Goal: Task Accomplishment & Management: Manage account settings

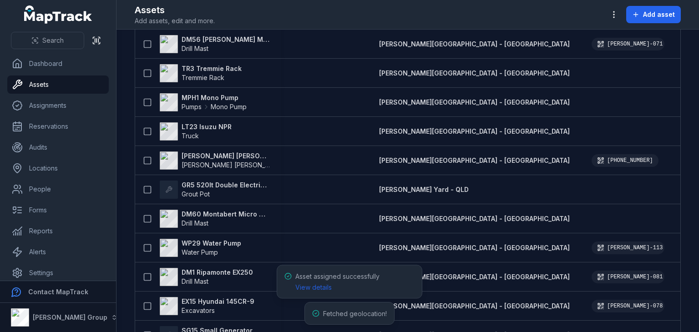
scroll to position [297, 0]
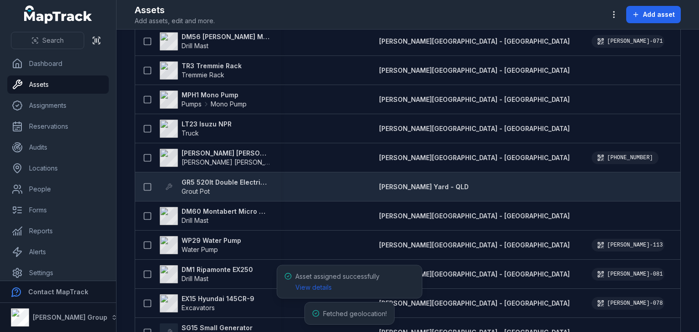
click at [243, 183] on strong "GR5 520lt Double Electric Twin Pot" at bounding box center [226, 182] width 88 height 9
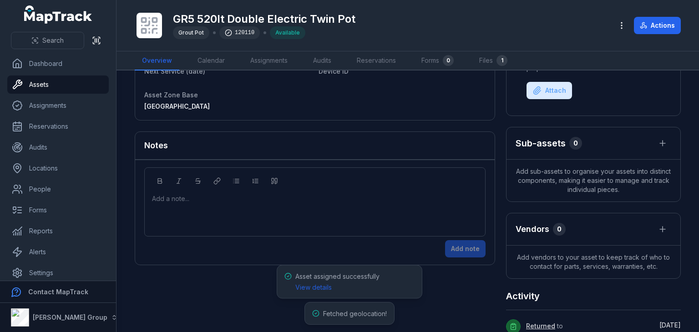
scroll to position [156, 0]
click at [647, 29] on icon at bounding box center [643, 25] width 7 height 7
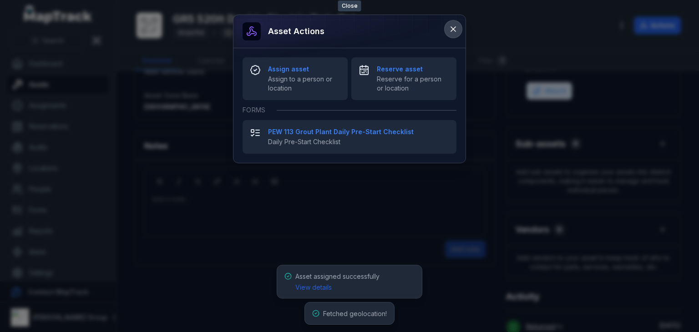
click at [451, 31] on icon at bounding box center [453, 29] width 9 height 9
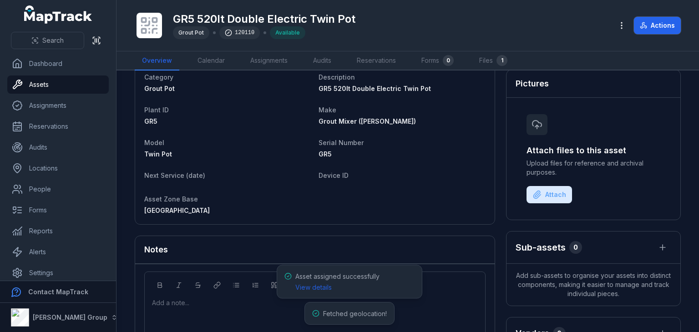
scroll to position [0, 0]
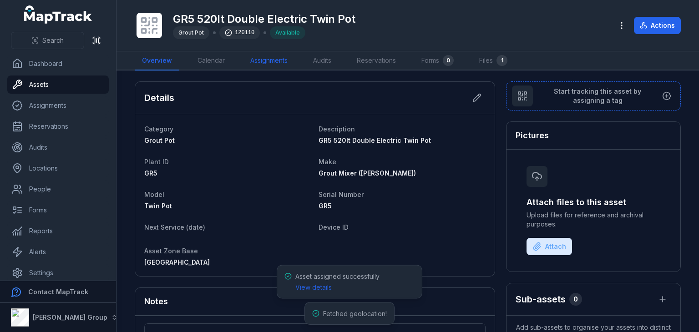
click at [256, 61] on link "Assignments" at bounding box center [269, 60] width 52 height 19
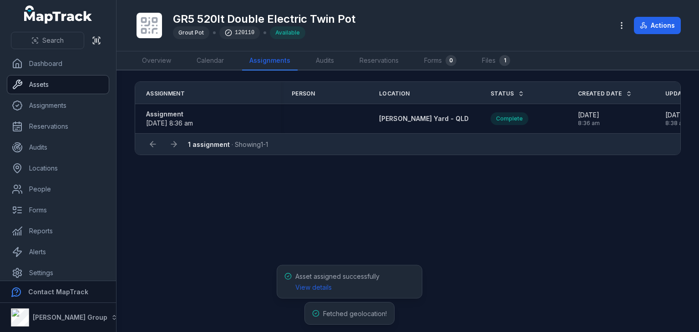
click at [38, 81] on link "Assets" at bounding box center [57, 85] width 101 height 18
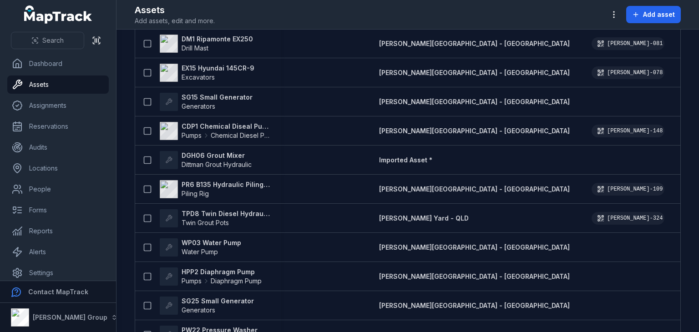
scroll to position [531, 0]
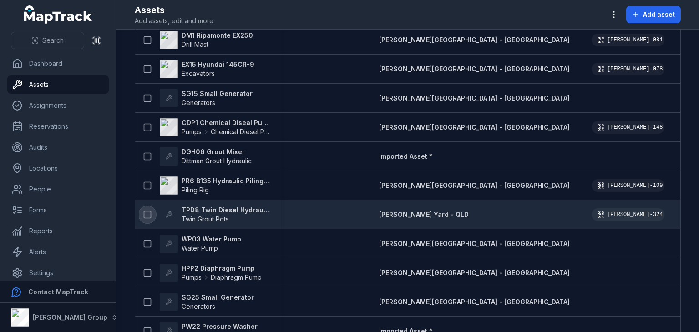
click at [147, 211] on icon at bounding box center [147, 214] width 9 height 9
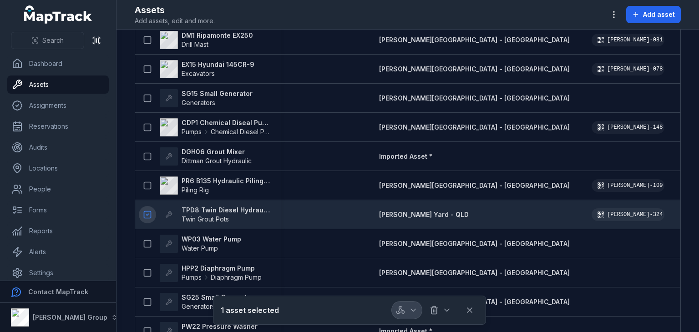
click at [404, 309] on icon "button" at bounding box center [400, 310] width 9 height 9
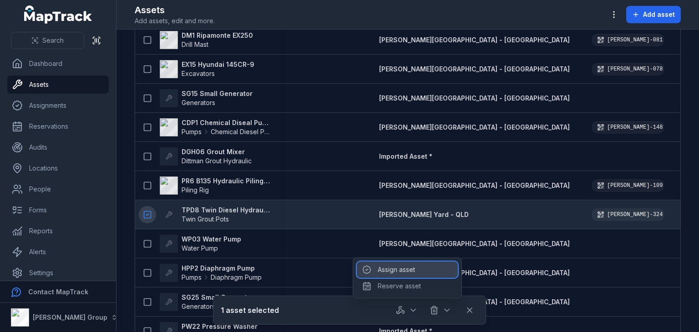
click at [395, 266] on div "Assign asset" at bounding box center [407, 270] width 101 height 16
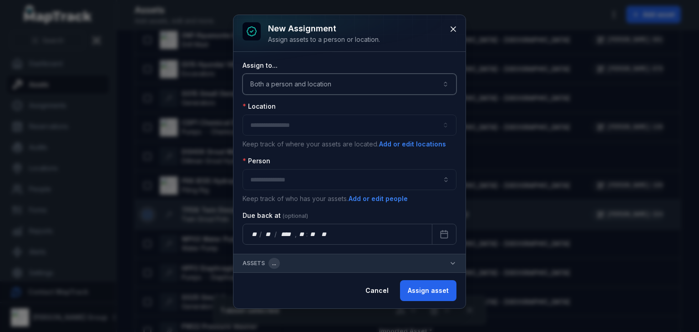
click at [329, 82] on button "Both a person and location ****" at bounding box center [349, 84] width 214 height 21
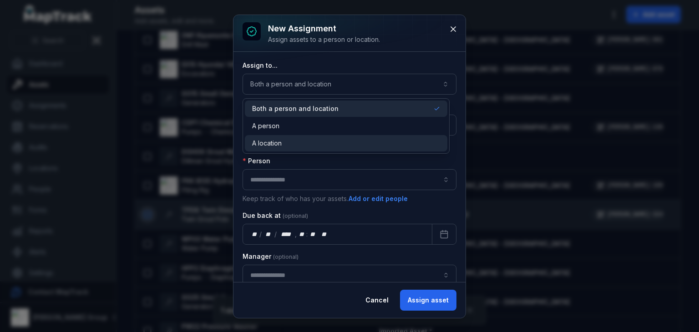
click at [298, 148] on div "A location" at bounding box center [346, 143] width 202 height 16
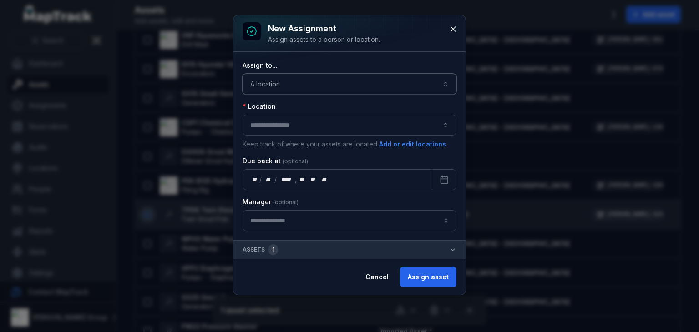
click at [287, 131] on button "button" at bounding box center [349, 125] width 214 height 21
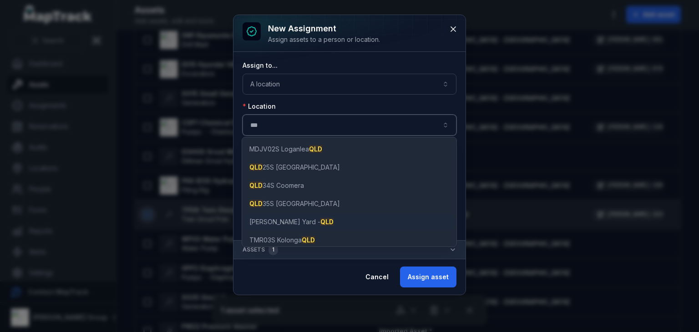
type input "***"
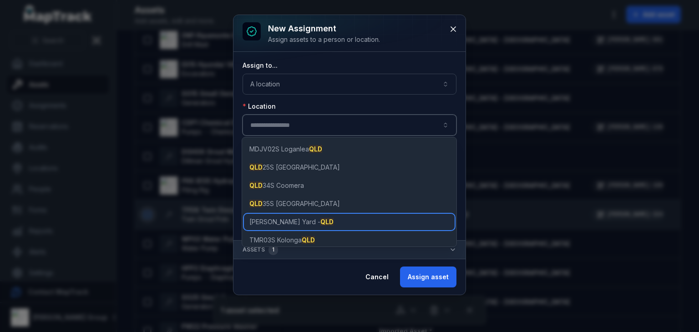
click at [273, 224] on span "RIX Yard - QLD" at bounding box center [291, 221] width 84 height 9
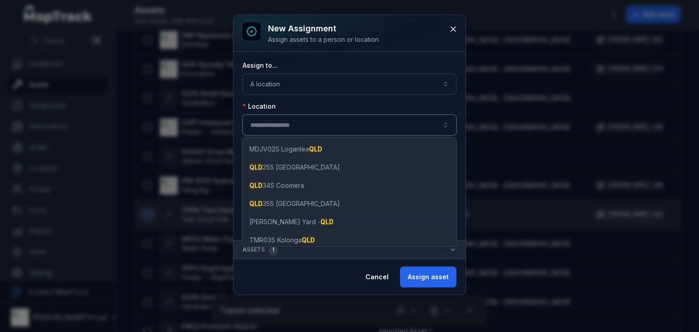
type input "**********"
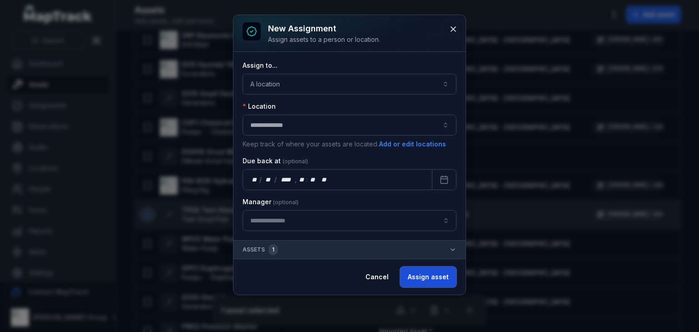
click at [428, 273] on button "Assign asset" at bounding box center [428, 277] width 56 height 21
